Goal: Transaction & Acquisition: Purchase product/service

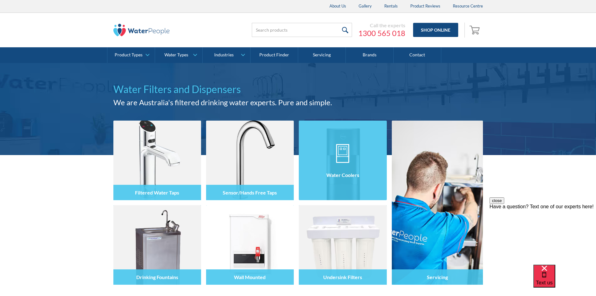
click at [353, 185] on div "Water Coolers" at bounding box center [343, 173] width 88 height 53
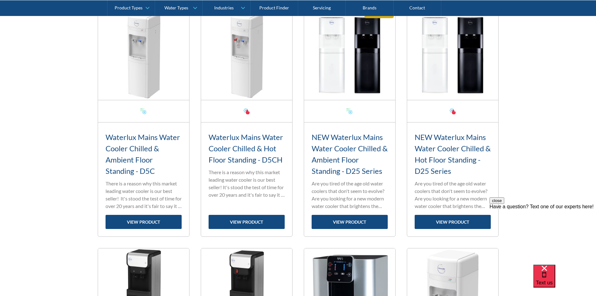
scroll to position [250, 0]
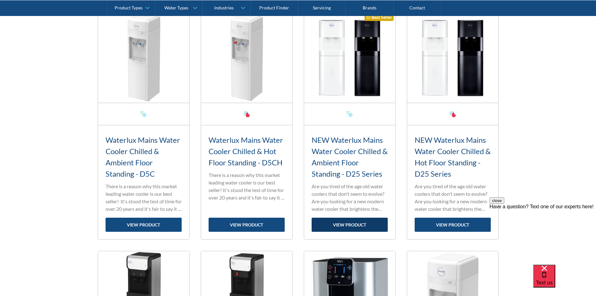
click at [354, 222] on link "view product" at bounding box center [349, 225] width 76 height 14
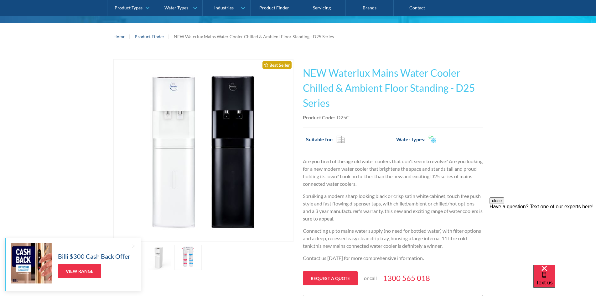
scroll to position [94, 0]
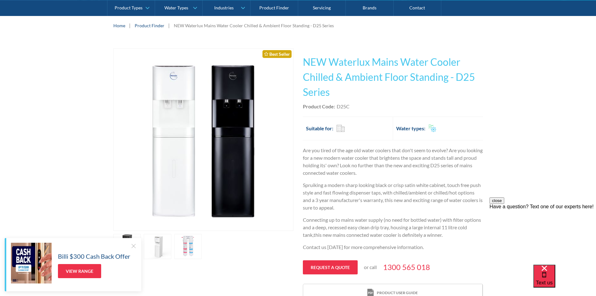
click at [188, 247] on link "open lightbox" at bounding box center [188, 246] width 28 height 25
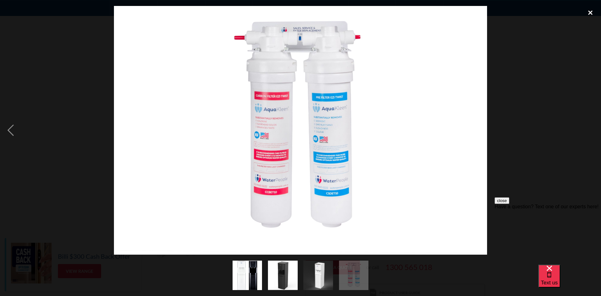
click at [591, 14] on div "close lightbox" at bounding box center [590, 13] width 21 height 14
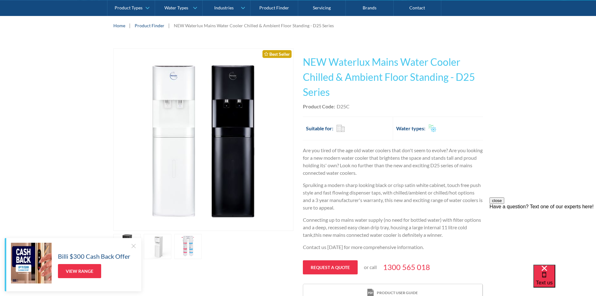
click at [190, 238] on link "open lightbox" at bounding box center [188, 246] width 28 height 25
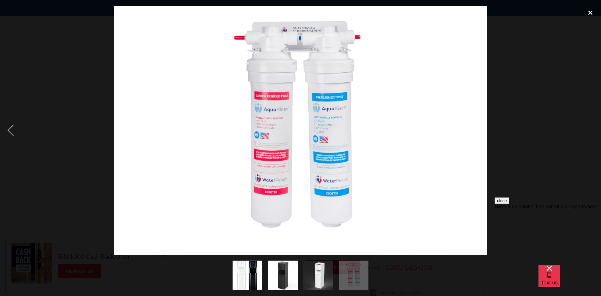
click at [590, 14] on div "close lightbox" at bounding box center [590, 13] width 21 height 14
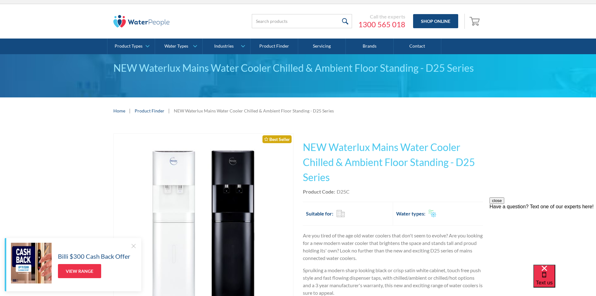
scroll to position [0, 0]
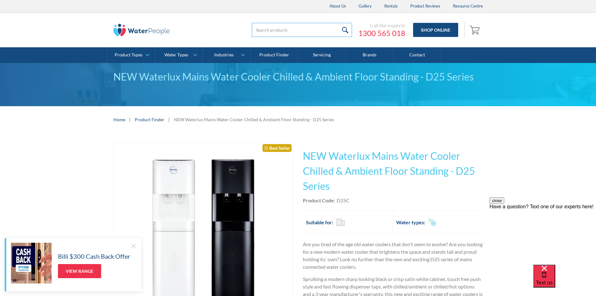
drag, startPoint x: 313, startPoint y: 32, endPoint x: 310, endPoint y: 29, distance: 4.3
click at [313, 32] on input "search" at bounding box center [302, 30] width 100 height 14
type input "filters"
click at [338, 23] on input "submit" at bounding box center [344, 30] width 13 height 14
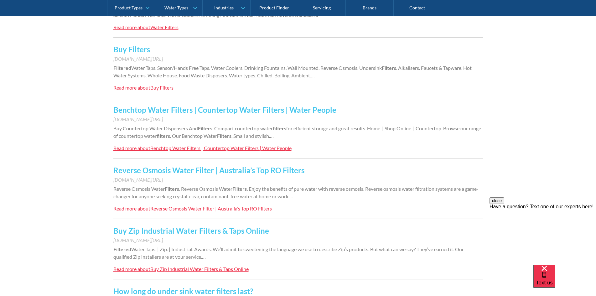
scroll to position [250, 0]
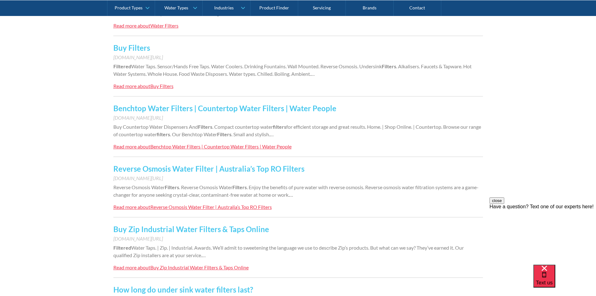
click at [197, 168] on link "Reverse Osmosis Water Filter | Australia’s Top RO Filters" at bounding box center [208, 168] width 191 height 9
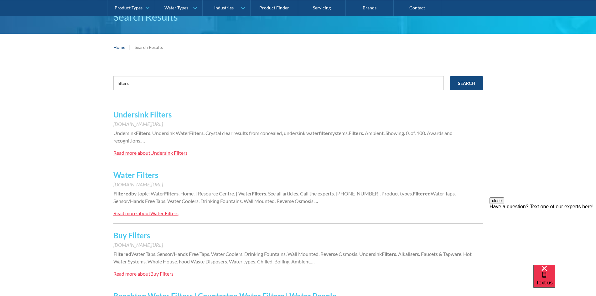
scroll to position [63, 0]
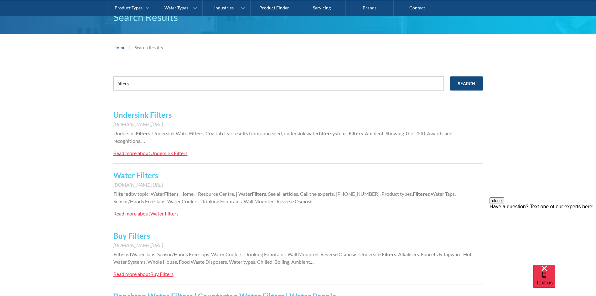
click at [142, 177] on link "Water Filters" at bounding box center [135, 175] width 45 height 9
click at [139, 237] on link "Buy Filters" at bounding box center [131, 235] width 37 height 9
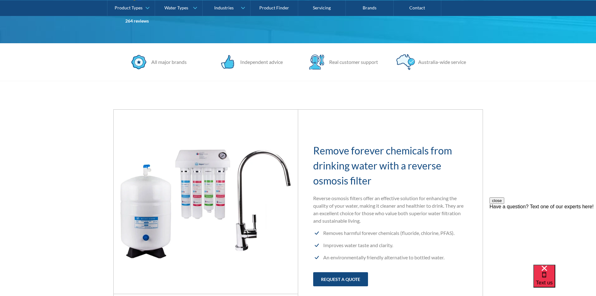
scroll to position [282, 0]
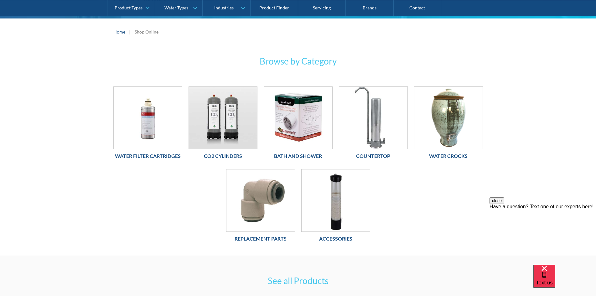
scroll to position [63, 0]
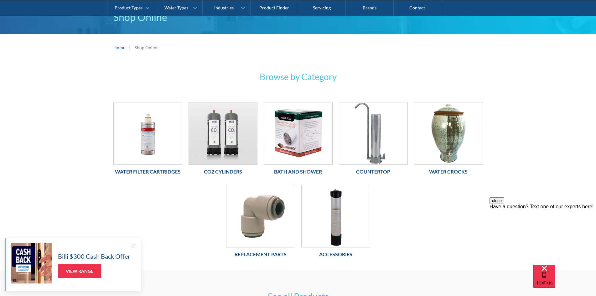
click at [158, 173] on h6 "Water Filter Cartridges" at bounding box center [147, 172] width 69 height 8
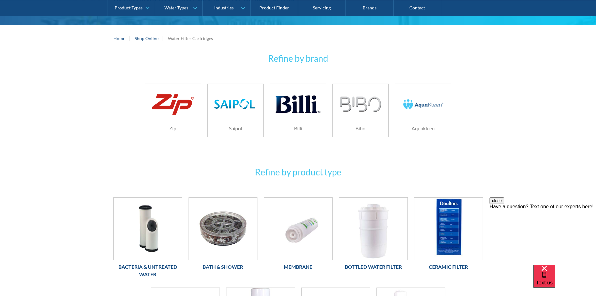
click at [430, 125] on h6 "Aquakleen" at bounding box center [423, 129] width 56 height 8
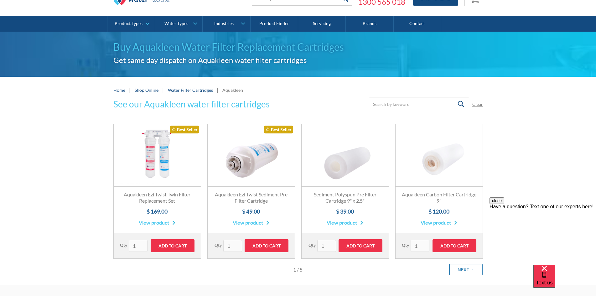
click at [75, 162] on div "See our Aquakleen water filter cartridges Submit Clear Thank you! Your submissi…" at bounding box center [298, 191] width 596 height 188
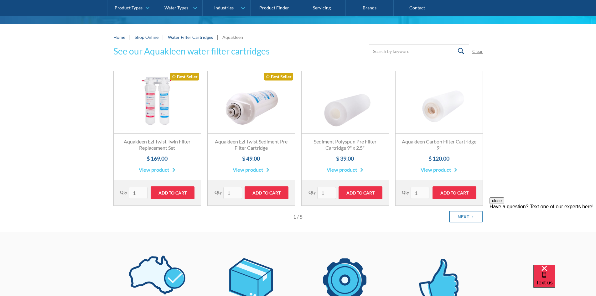
scroll to position [31, 0]
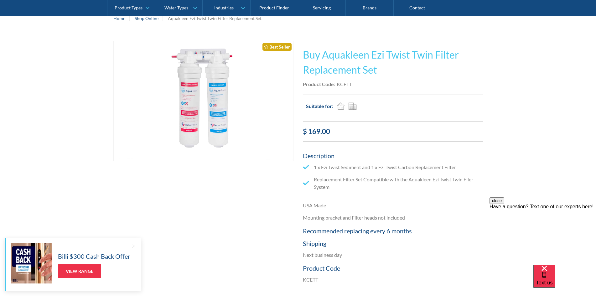
scroll to position [94, 0]
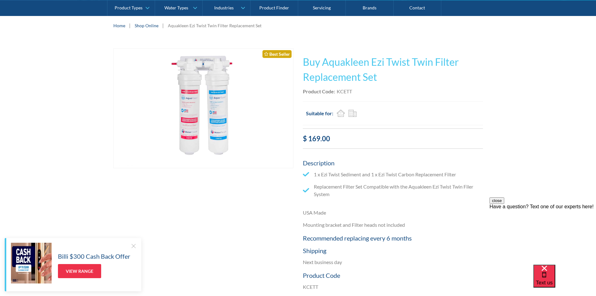
click at [554, 118] on div "Play video Fits Most Brands Best Seller No items found. This tap design is incl…" at bounding box center [298, 208] width 596 height 339
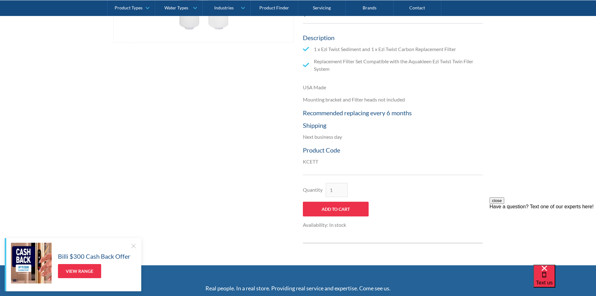
scroll to position [125, 0]
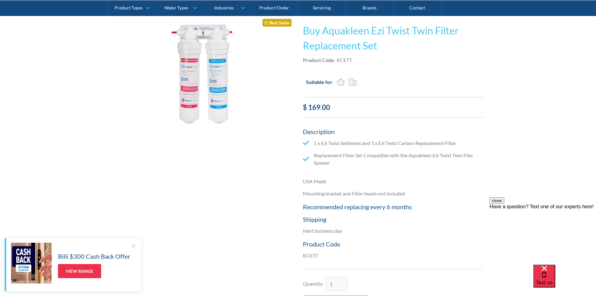
click at [529, 164] on div "Play video Fits Most Brands Best Seller No items found. This tap design is incl…" at bounding box center [298, 177] width 596 height 339
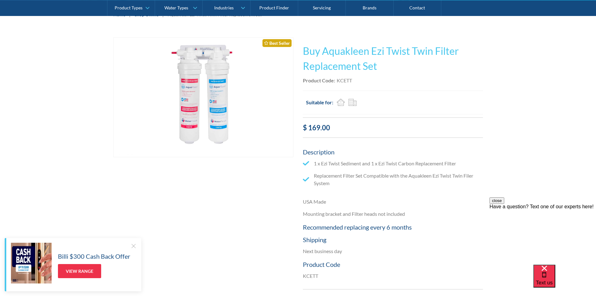
scroll to position [63, 0]
